Goal: Navigation & Orientation: Find specific page/section

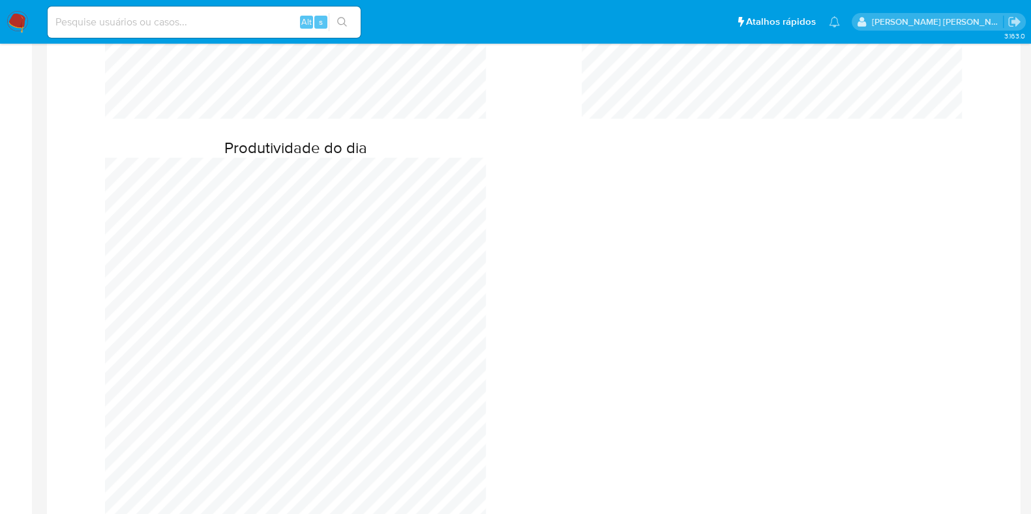
scroll to position [878, 0]
click at [679, 308] on div "Produtividade do dia" at bounding box center [533, 329] width 953 height 419
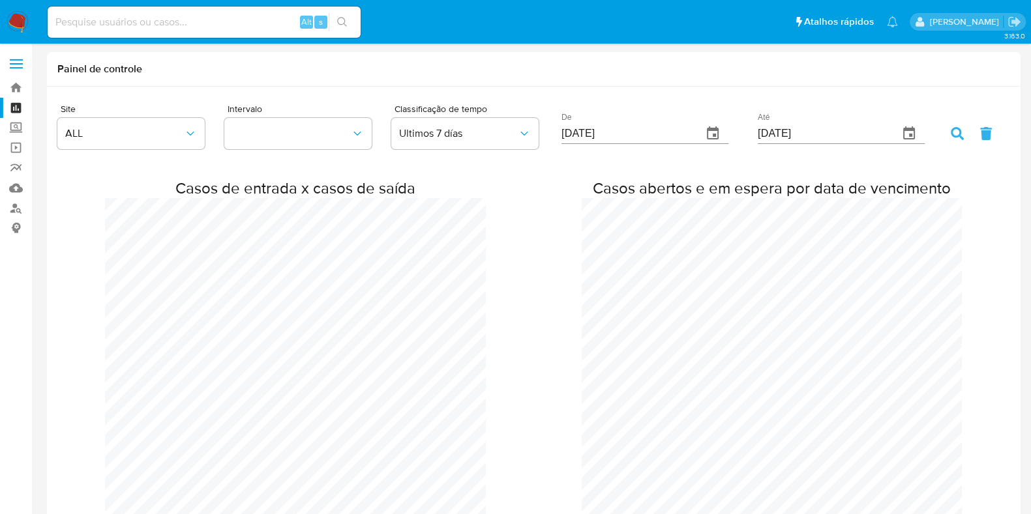
drag, startPoint x: 29, startPoint y: 23, endPoint x: 13, endPoint y: 20, distance: 16.6
click at [13, 20] on nav "Pausado Ver notificaciones Alt s Atalhos rápidos Presiona las siguientes teclas…" at bounding box center [515, 22] width 1031 height 44
click at [13, 20] on img at bounding box center [18, 22] width 22 height 22
